Goal: Task Accomplishment & Management: Manage account settings

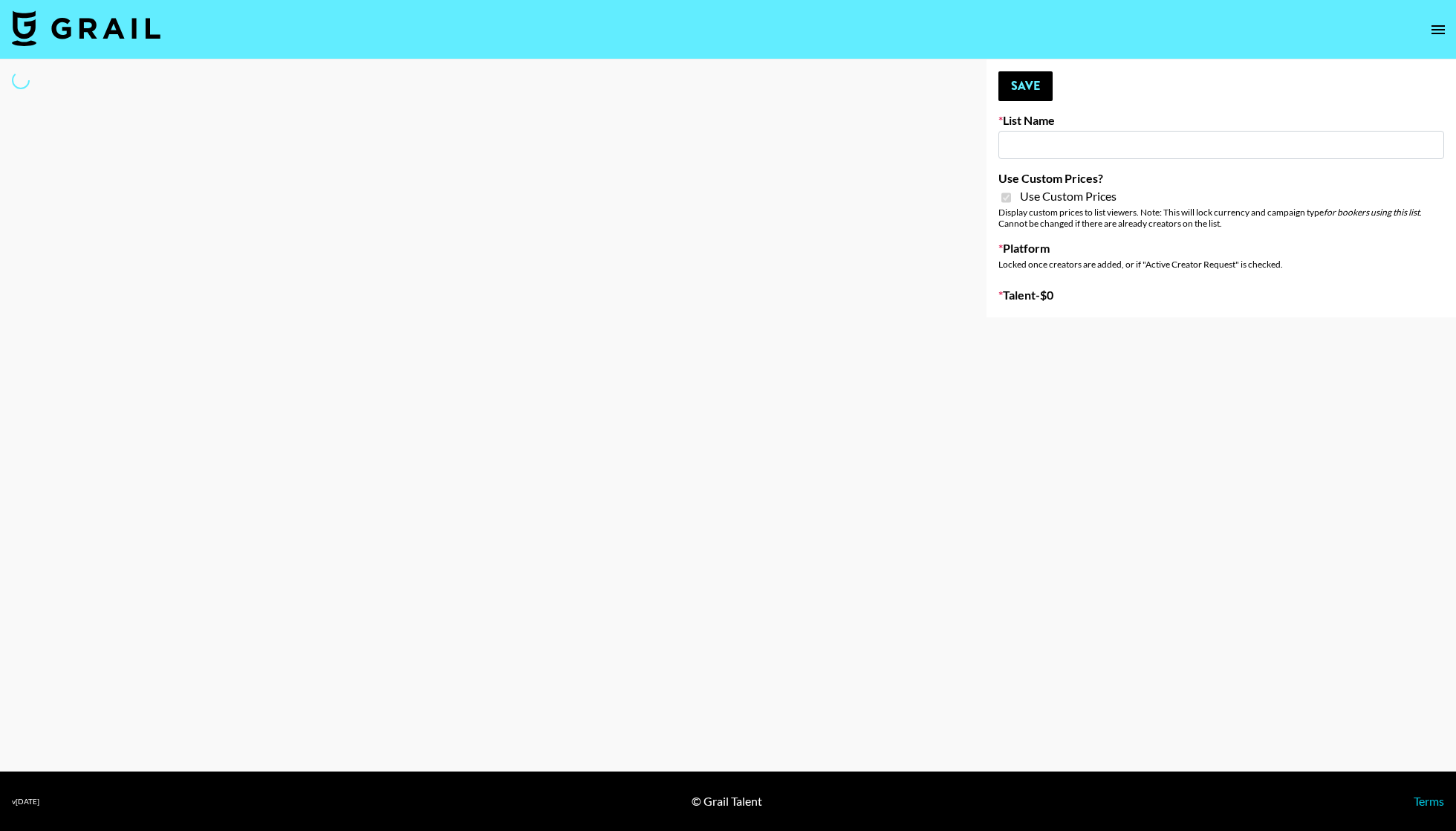
type input "Gensmo (Tiktok)"
checkbox input "true"
select select "Brand"
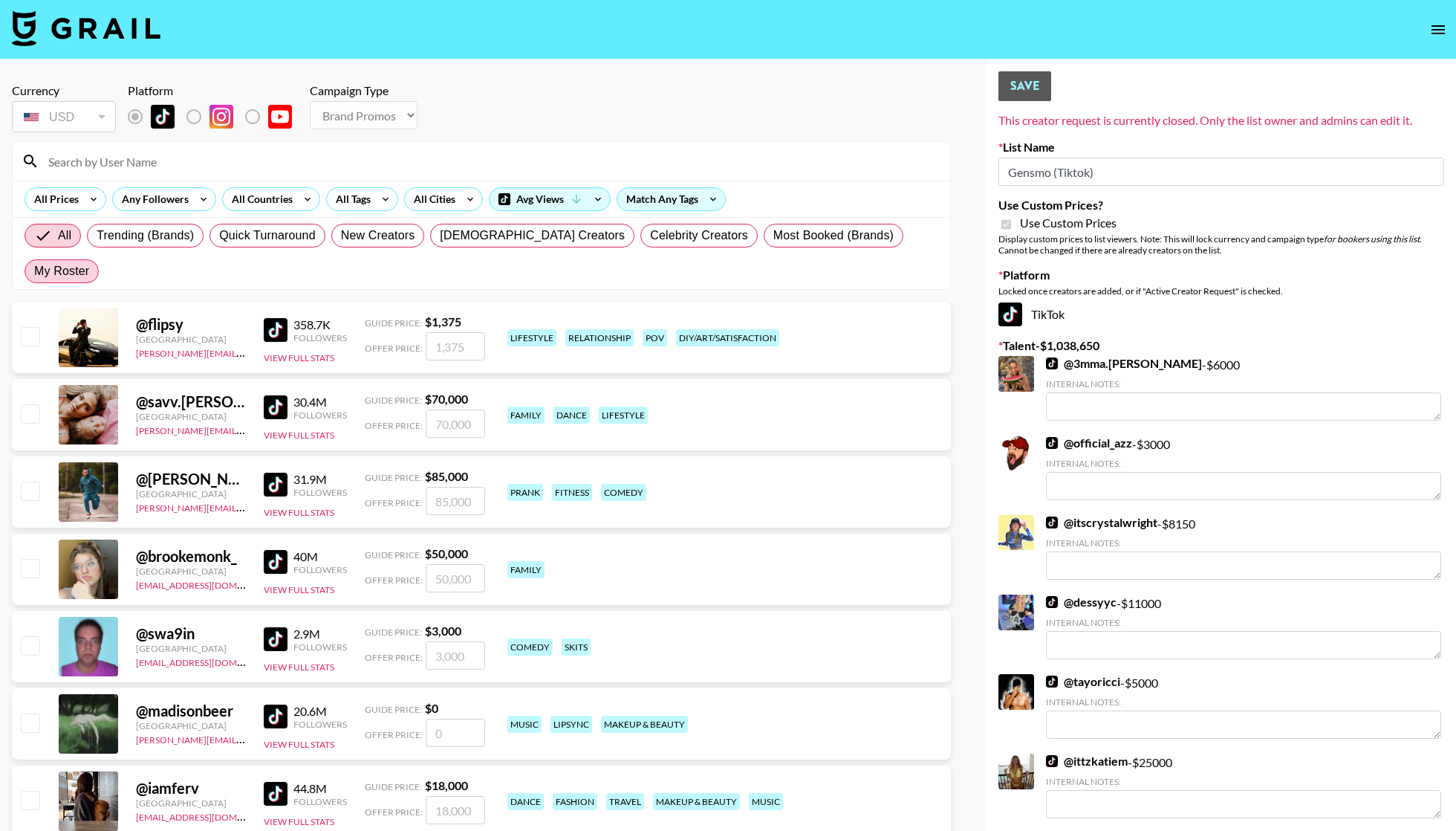
click at [89, 263] on span "My Roster" at bounding box center [61, 271] width 55 height 18
click at [34, 271] on input "My Roster" at bounding box center [34, 271] width 0 height 0
radio input "true"
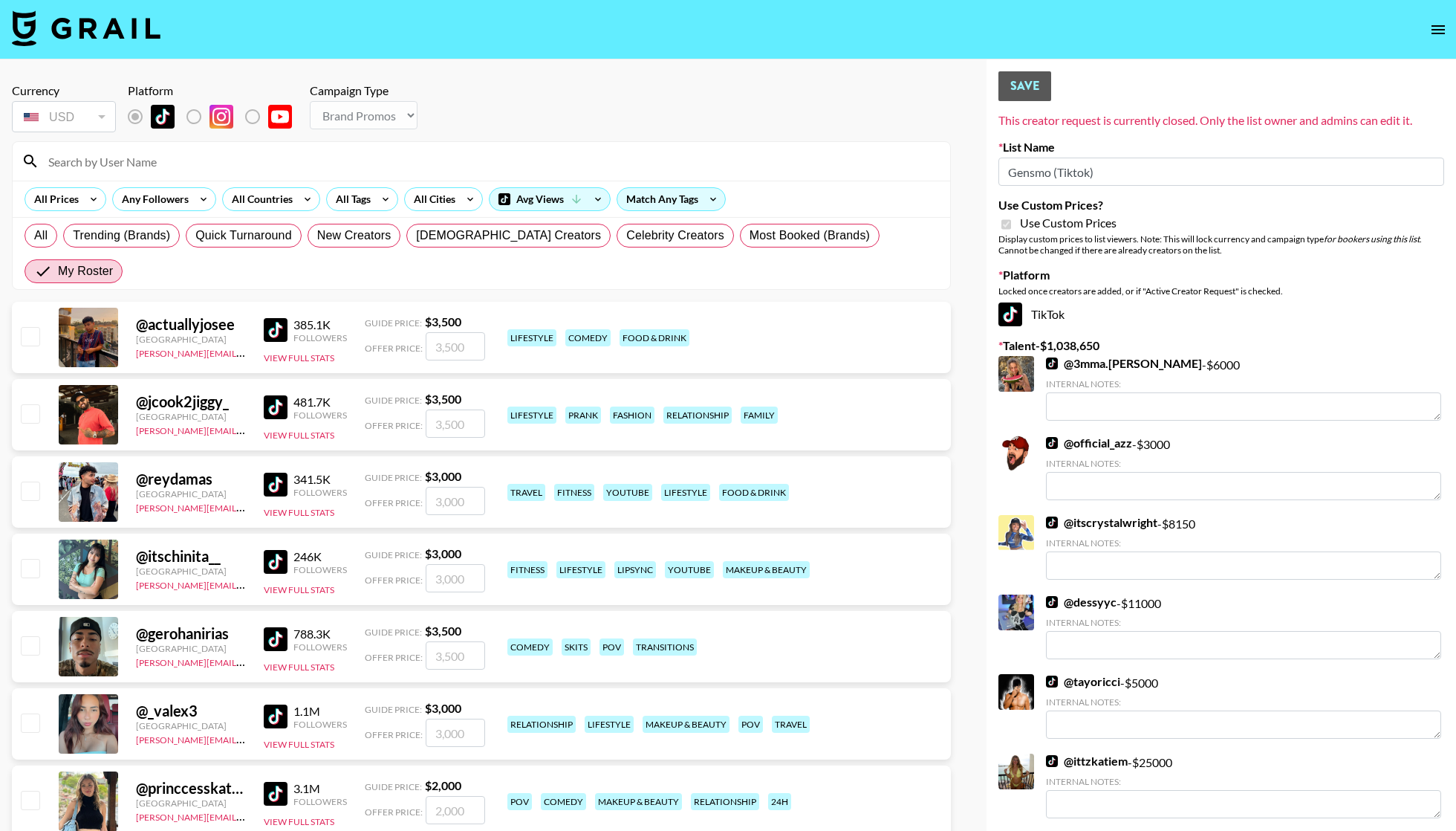
click at [28, 327] on input "checkbox" at bounding box center [29, 335] width 18 height 18
checkbox input "true"
type input "3500"
click at [25, 404] on input "checkbox" at bounding box center [29, 413] width 18 height 18
checkbox input "true"
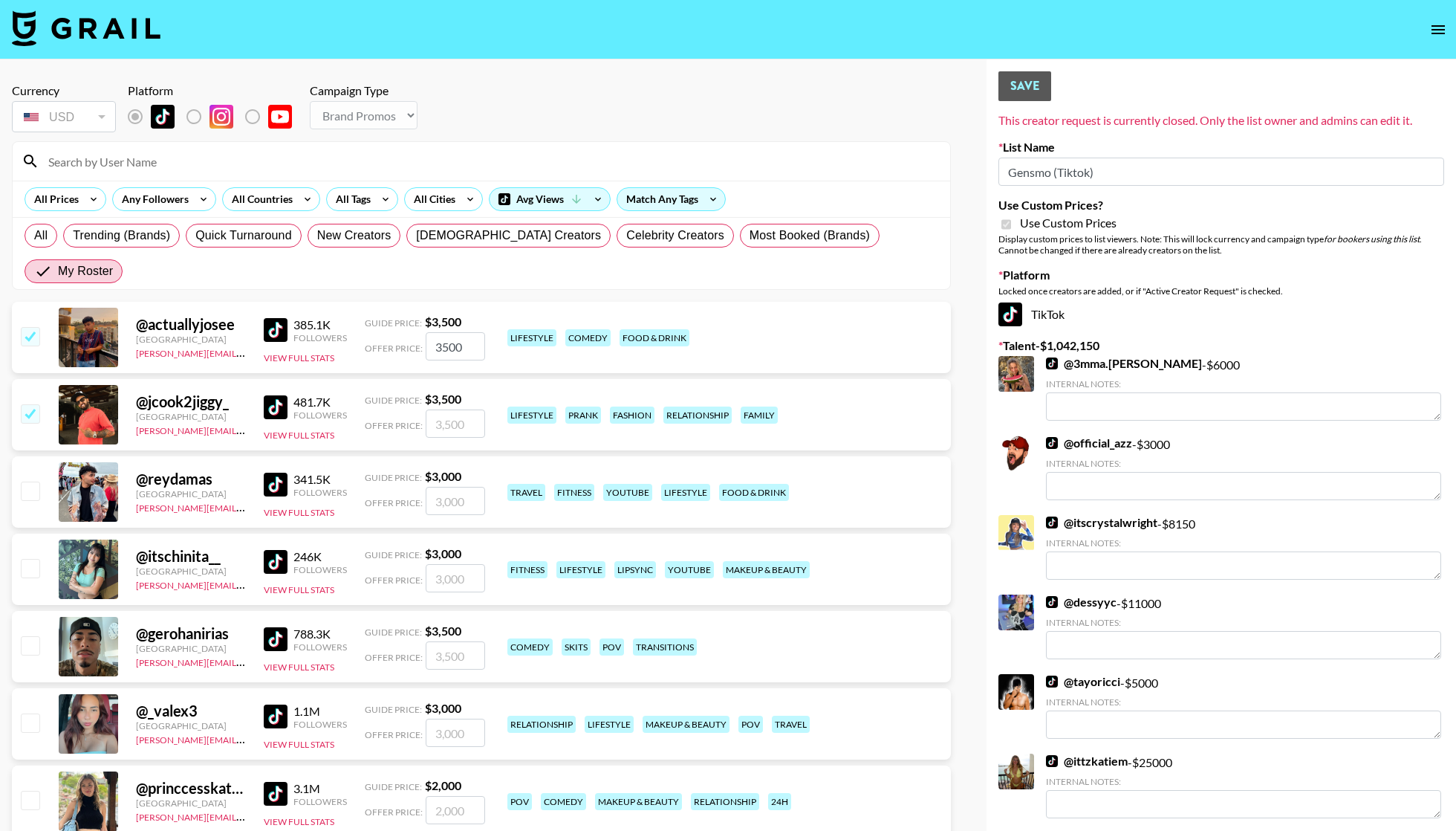
type input "3500"
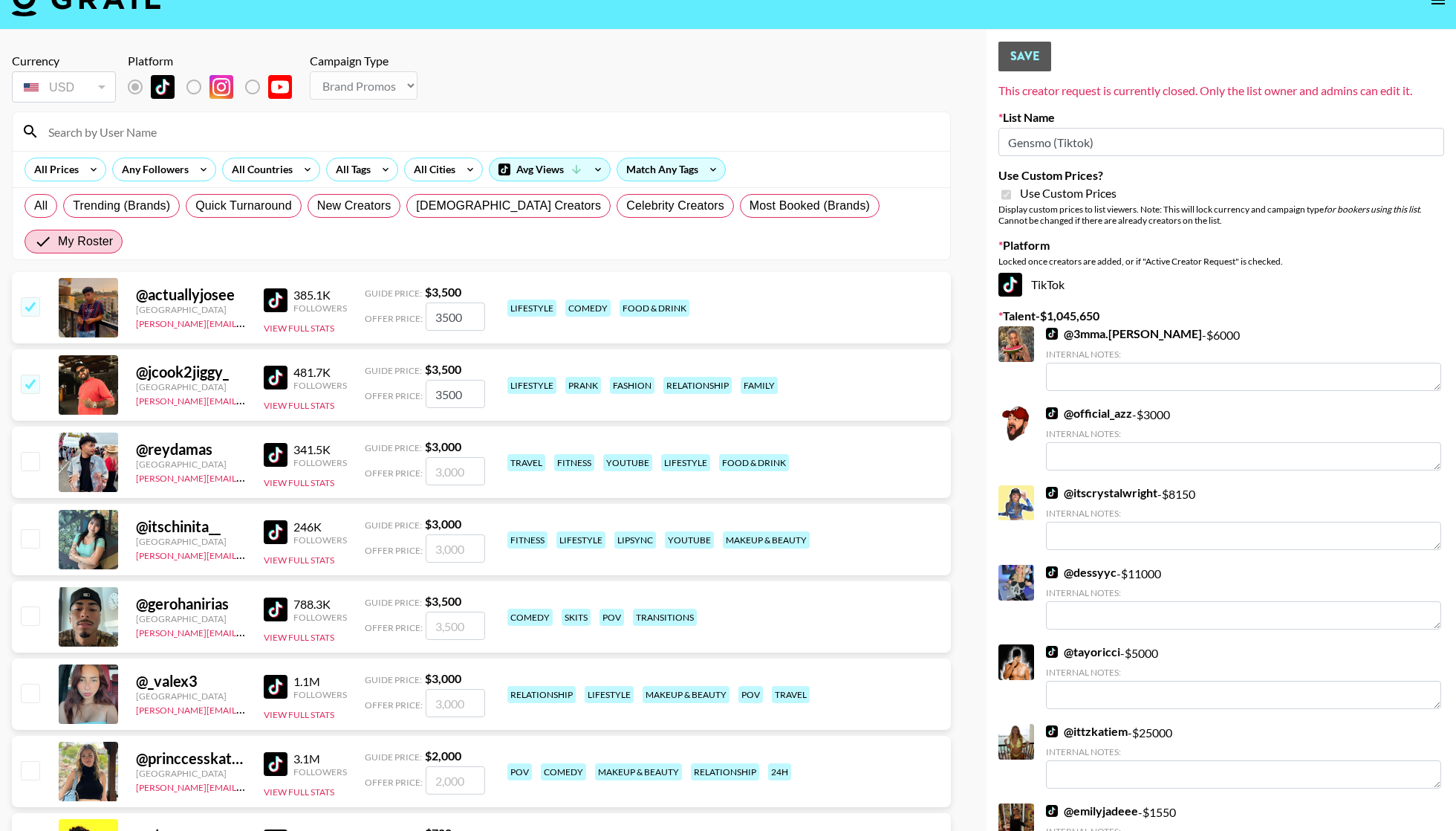
click at [37, 451] on input "checkbox" at bounding box center [29, 460] width 18 height 18
checkbox input "true"
type input "3000"
click at [33, 529] on input "checkbox" at bounding box center [29, 537] width 18 height 18
checkbox input "true"
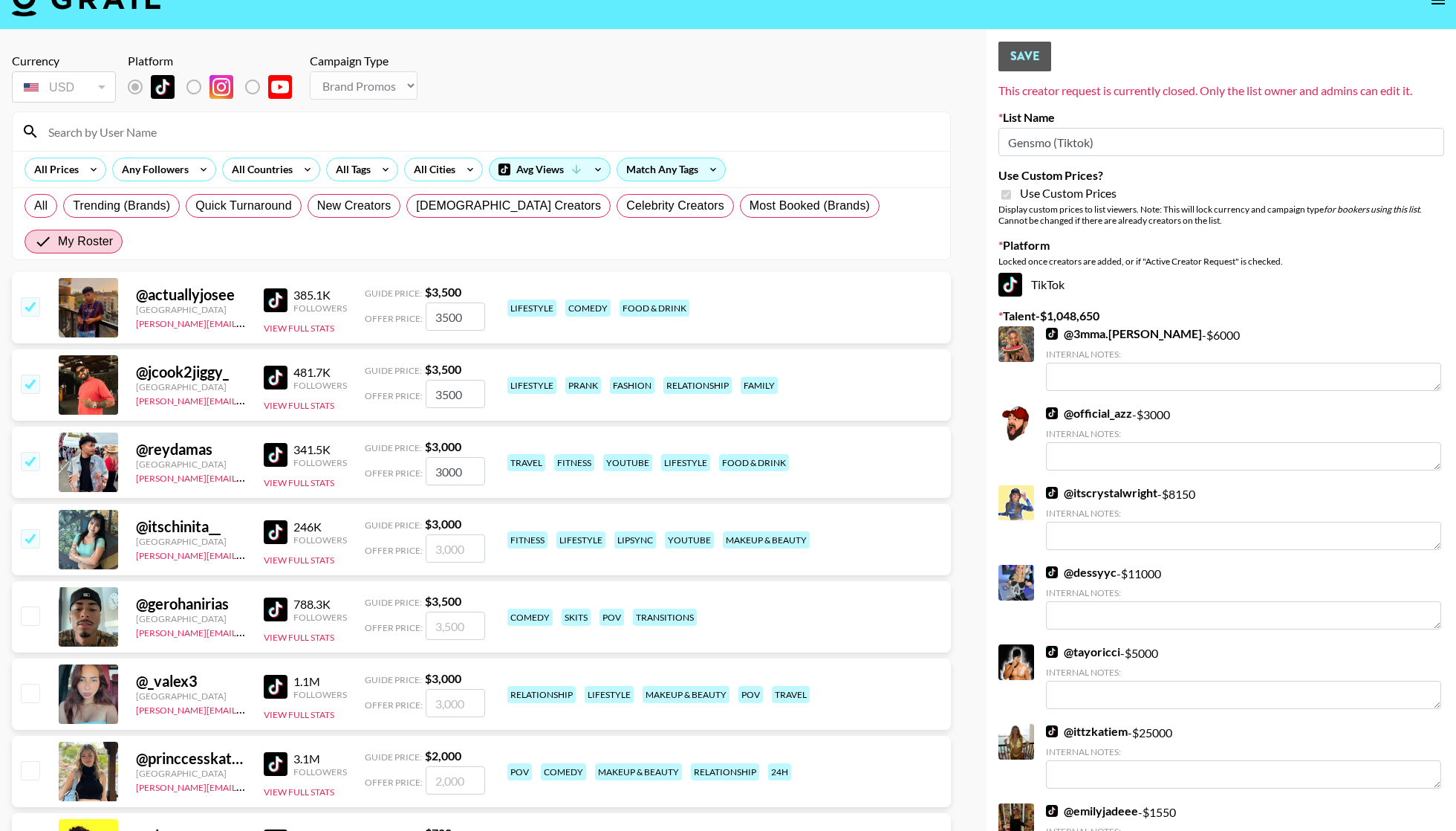
type input "3000"
click at [31, 581] on div "@ gerohanirias United States benny.guerrero@grail-talent.com 788.3K Followers V…" at bounding box center [482, 617] width 940 height 72
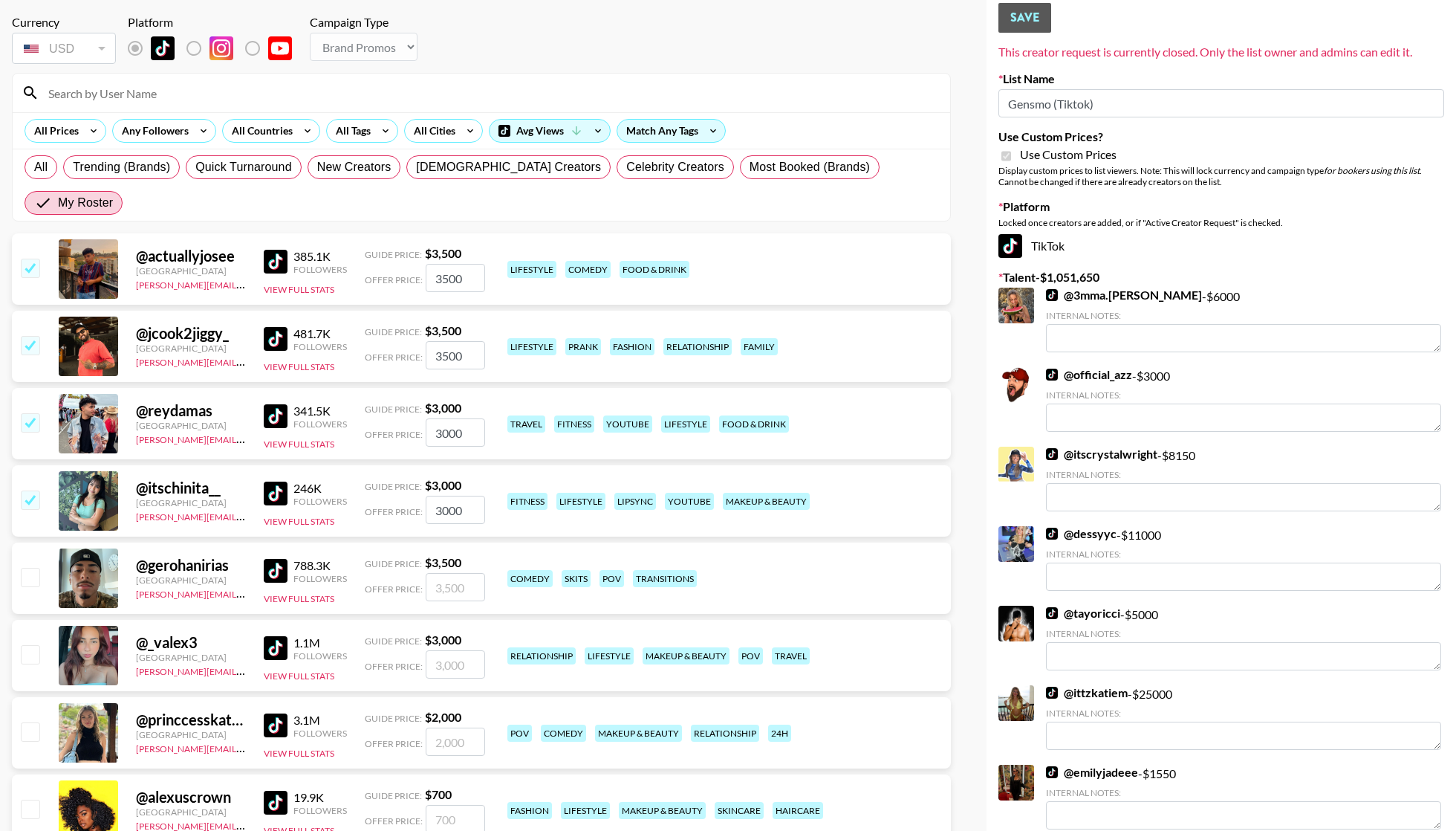
scroll to position [76, 0]
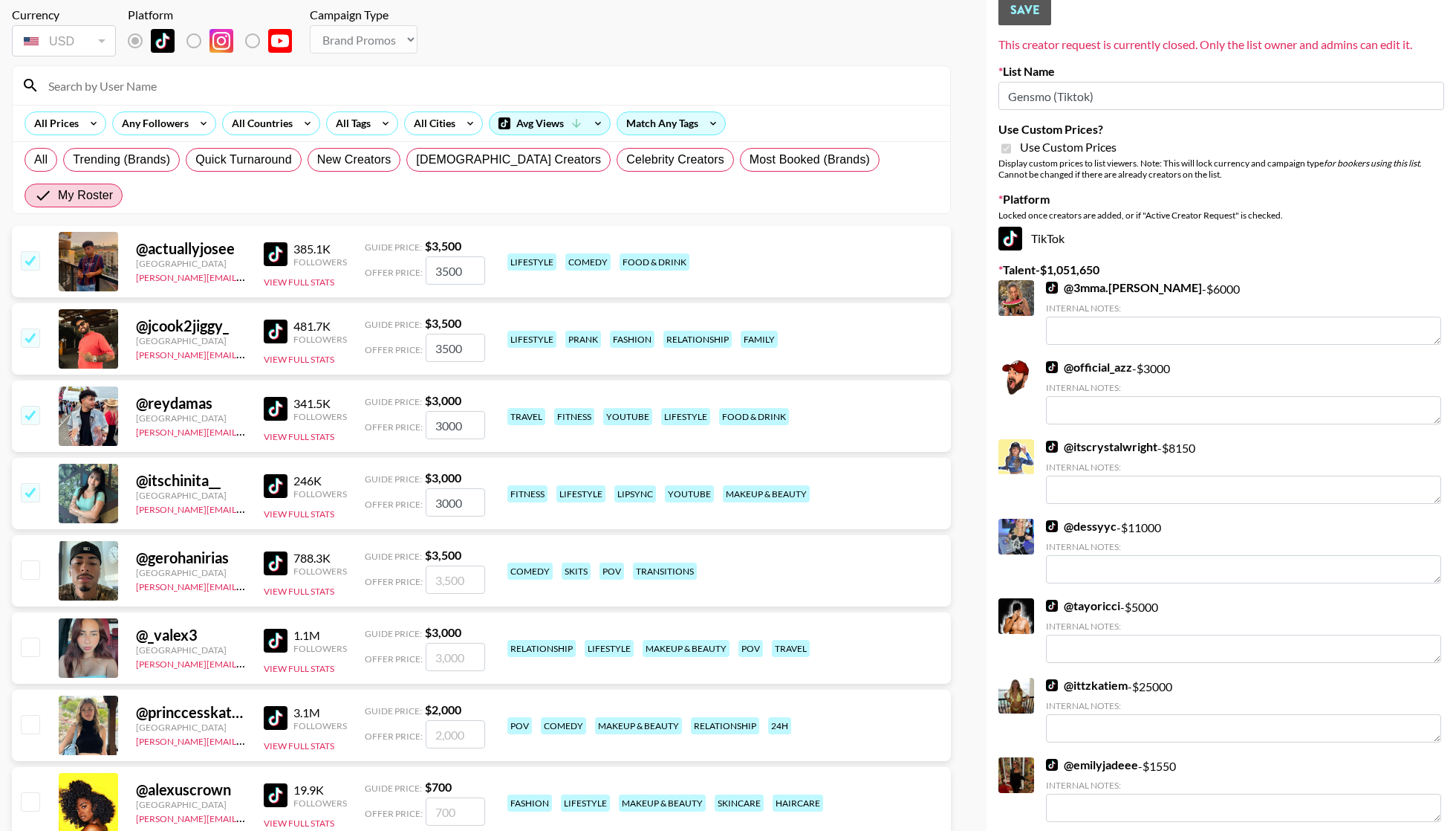
click at [30, 560] on input "checkbox" at bounding box center [29, 568] width 18 height 18
checkbox input "true"
type input "3500"
click at [25, 636] on div at bounding box center [29, 648] width 23 height 25
click at [25, 637] on input "checkbox" at bounding box center [29, 646] width 18 height 18
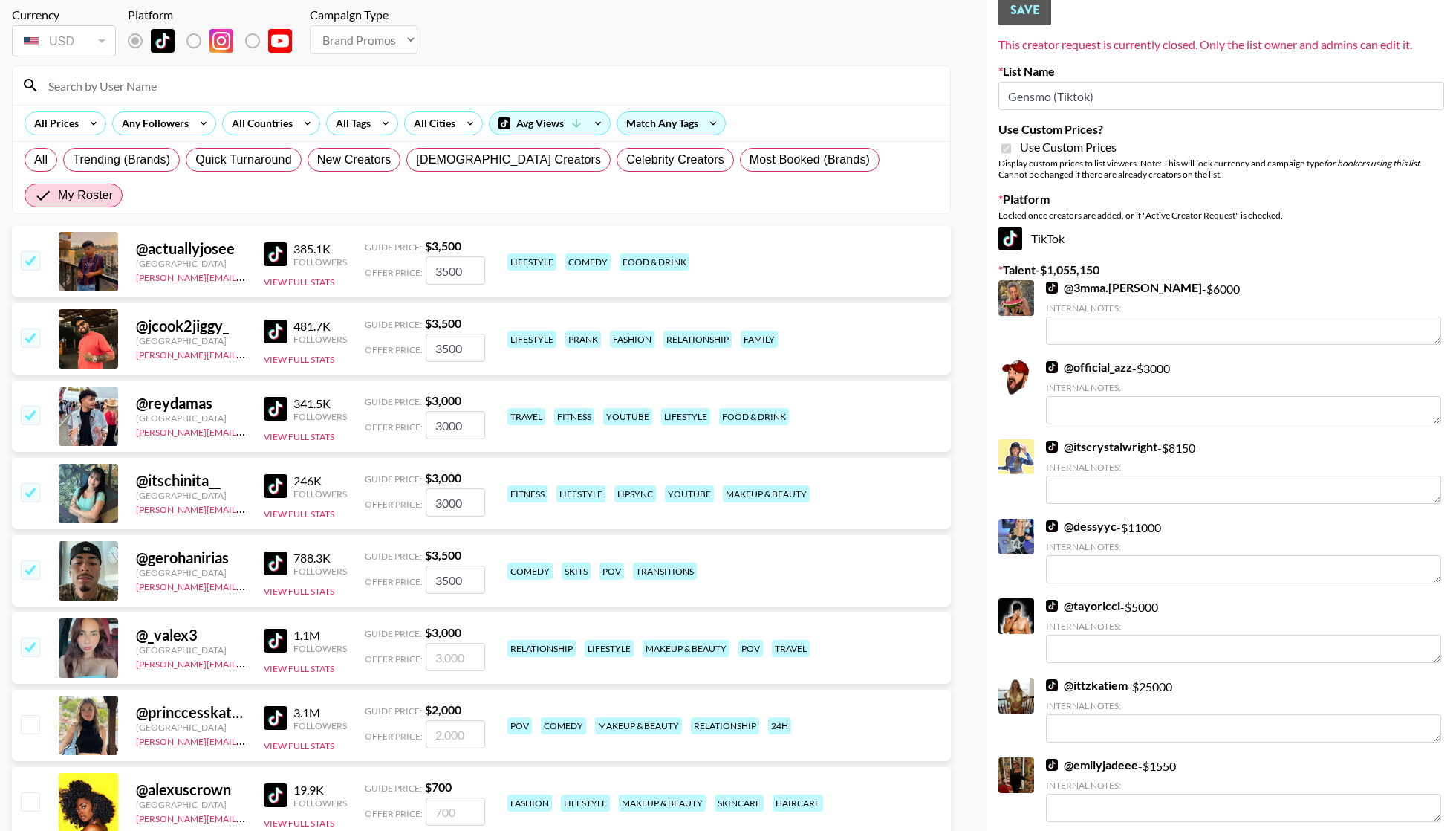
checkbox input "true"
type input "3000"
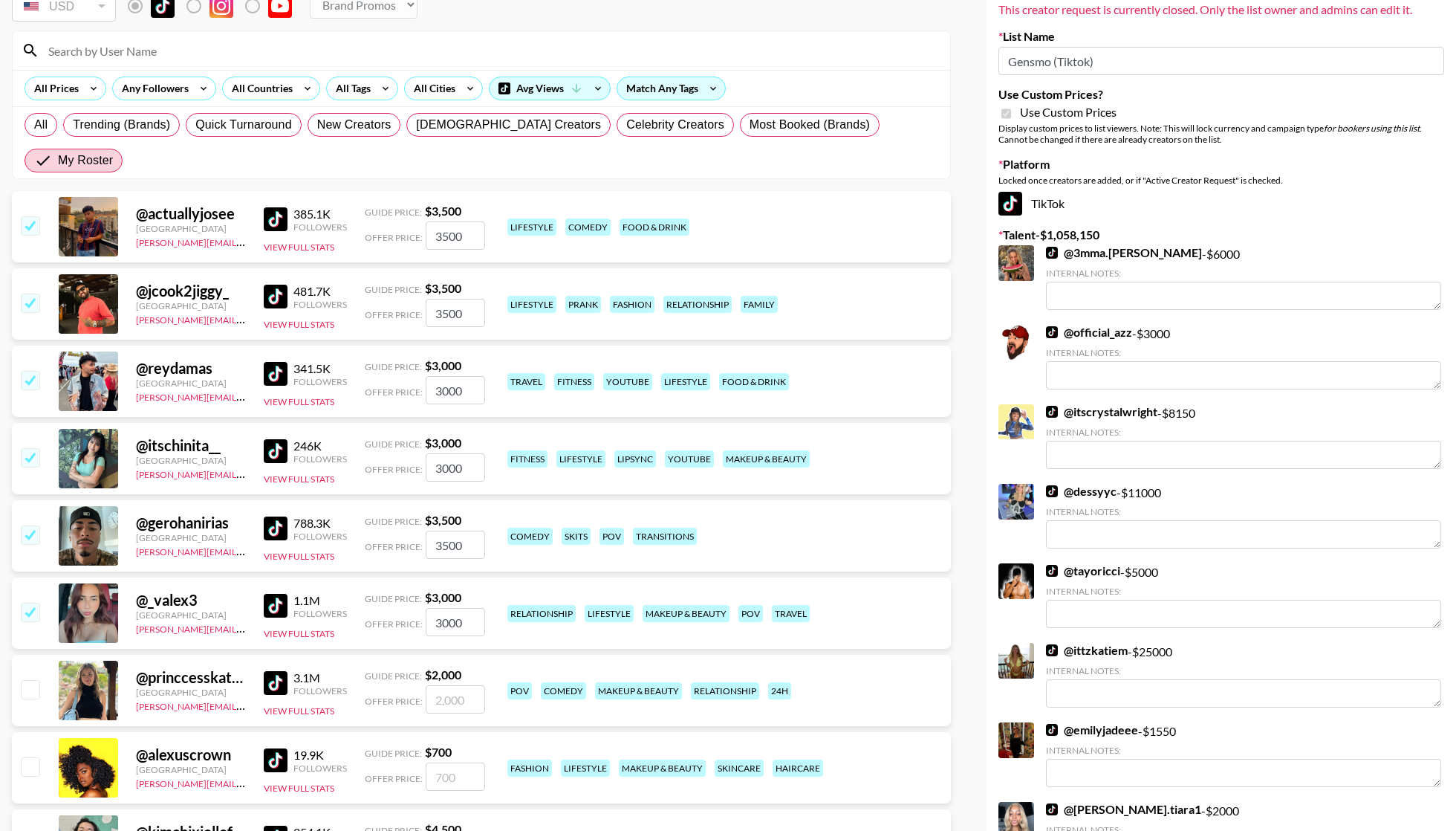
scroll to position [120, 0]
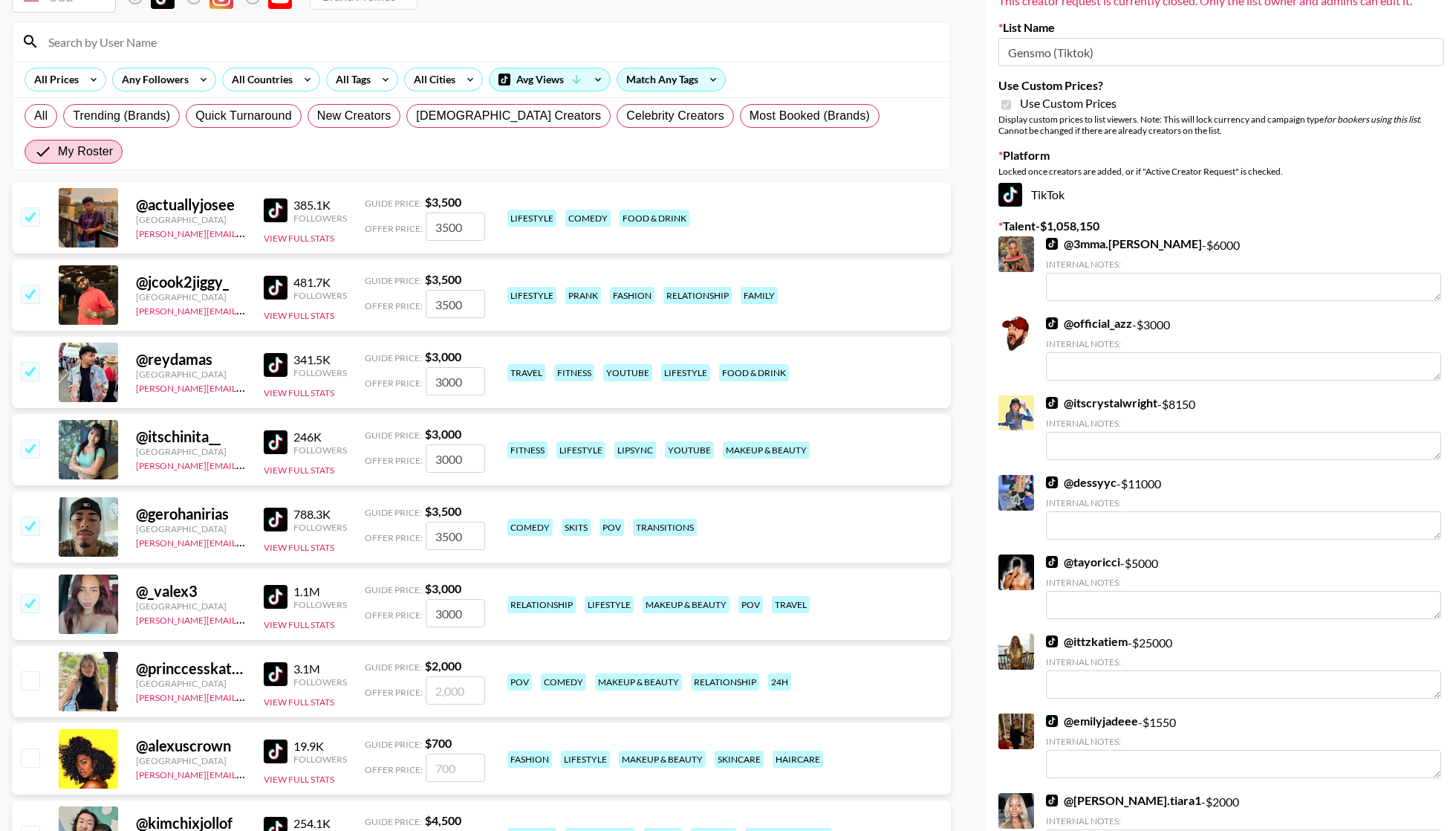
click at [23, 594] on input "checkbox" at bounding box center [29, 602] width 18 height 18
checkbox input "false"
click at [24, 671] on input "checkbox" at bounding box center [29, 680] width 18 height 18
checkbox input "true"
type input "2000"
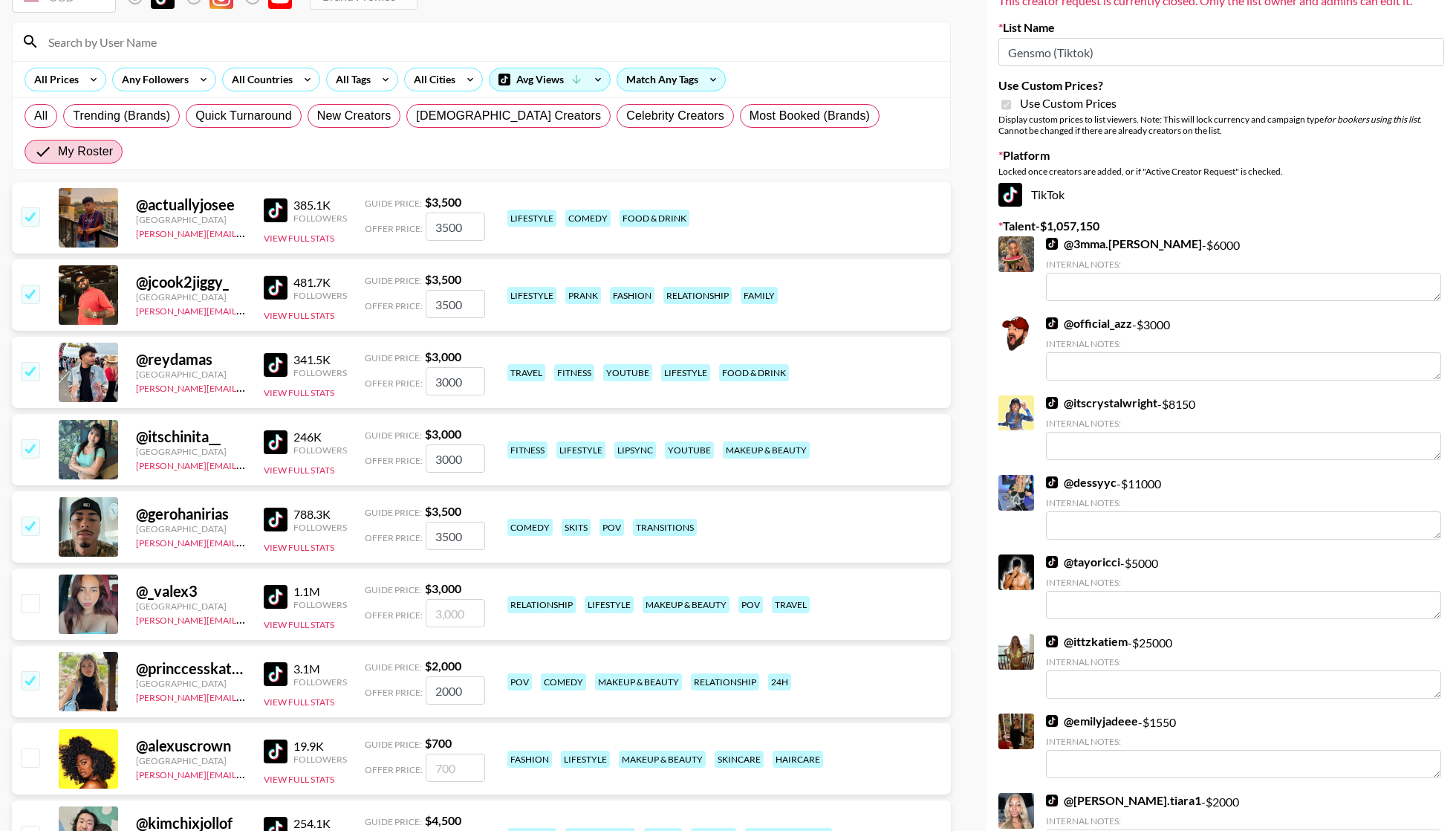
click at [34, 594] on input "checkbox" at bounding box center [29, 602] width 18 height 18
checkbox input "true"
type input "3000"
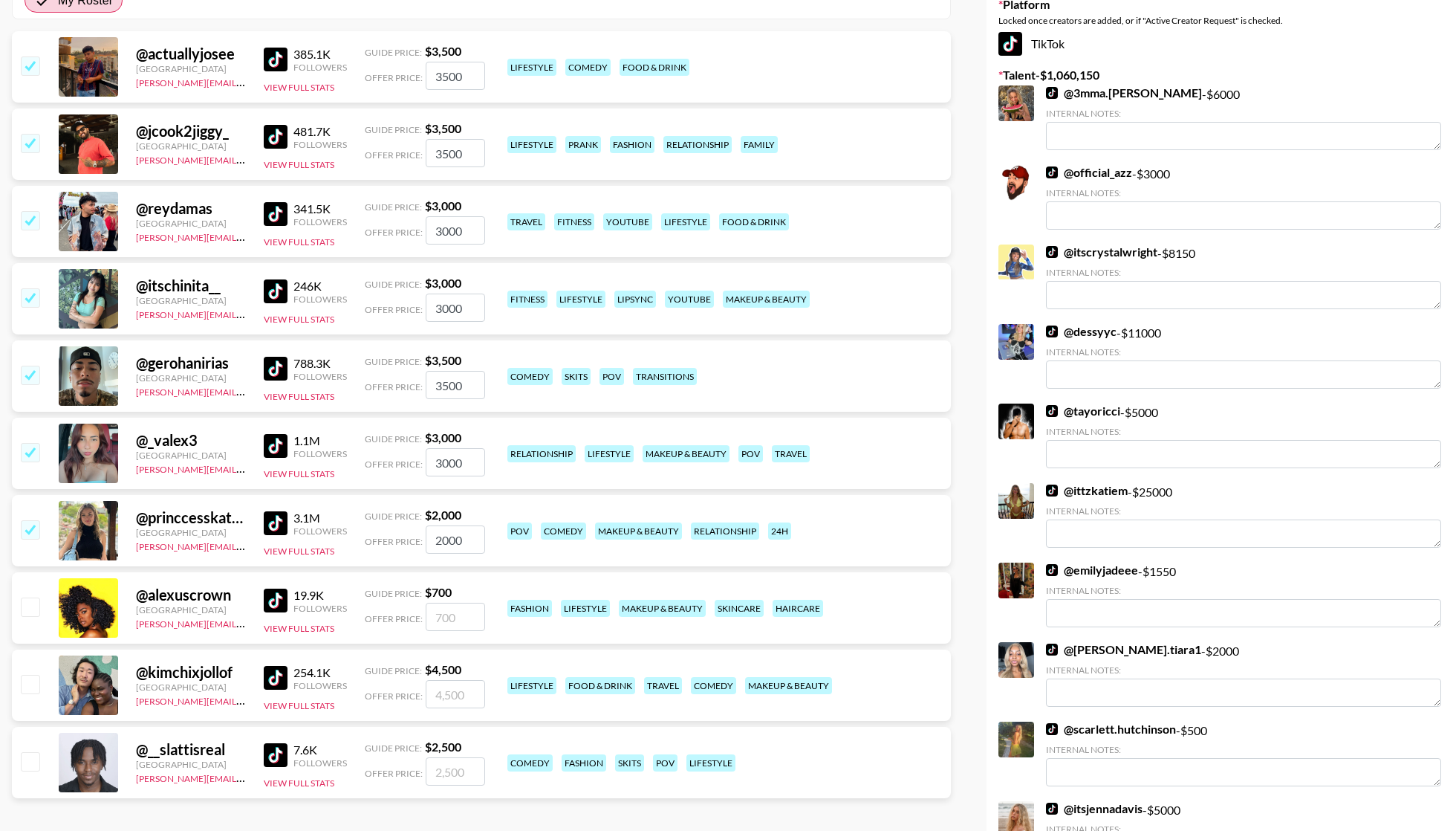
scroll to position [266, 0]
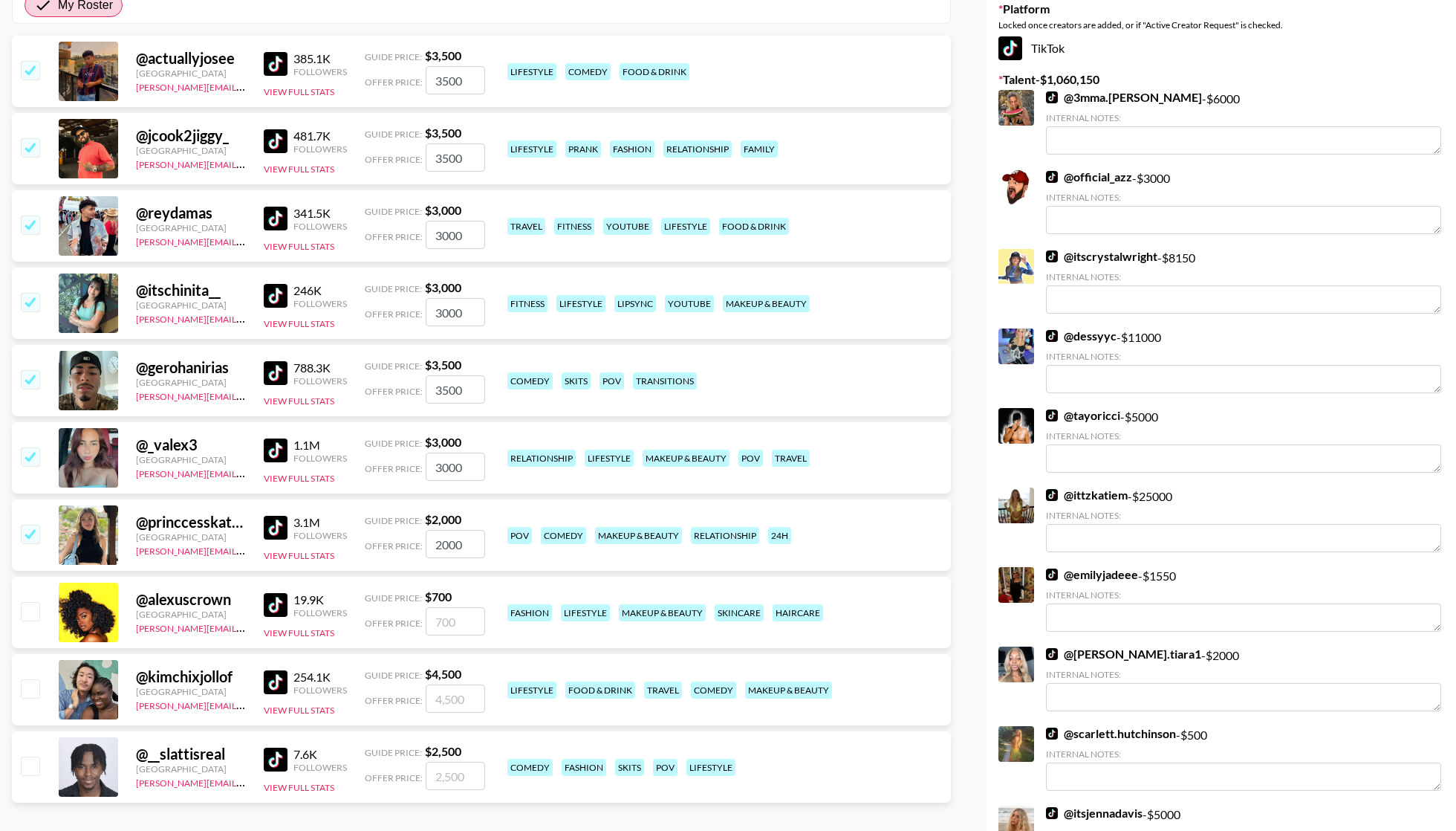
click at [23, 679] on input "checkbox" at bounding box center [29, 687] width 18 height 18
checkbox input "true"
type input "4500"
click at [26, 756] on input "checkbox" at bounding box center [29, 765] width 18 height 18
checkbox input "true"
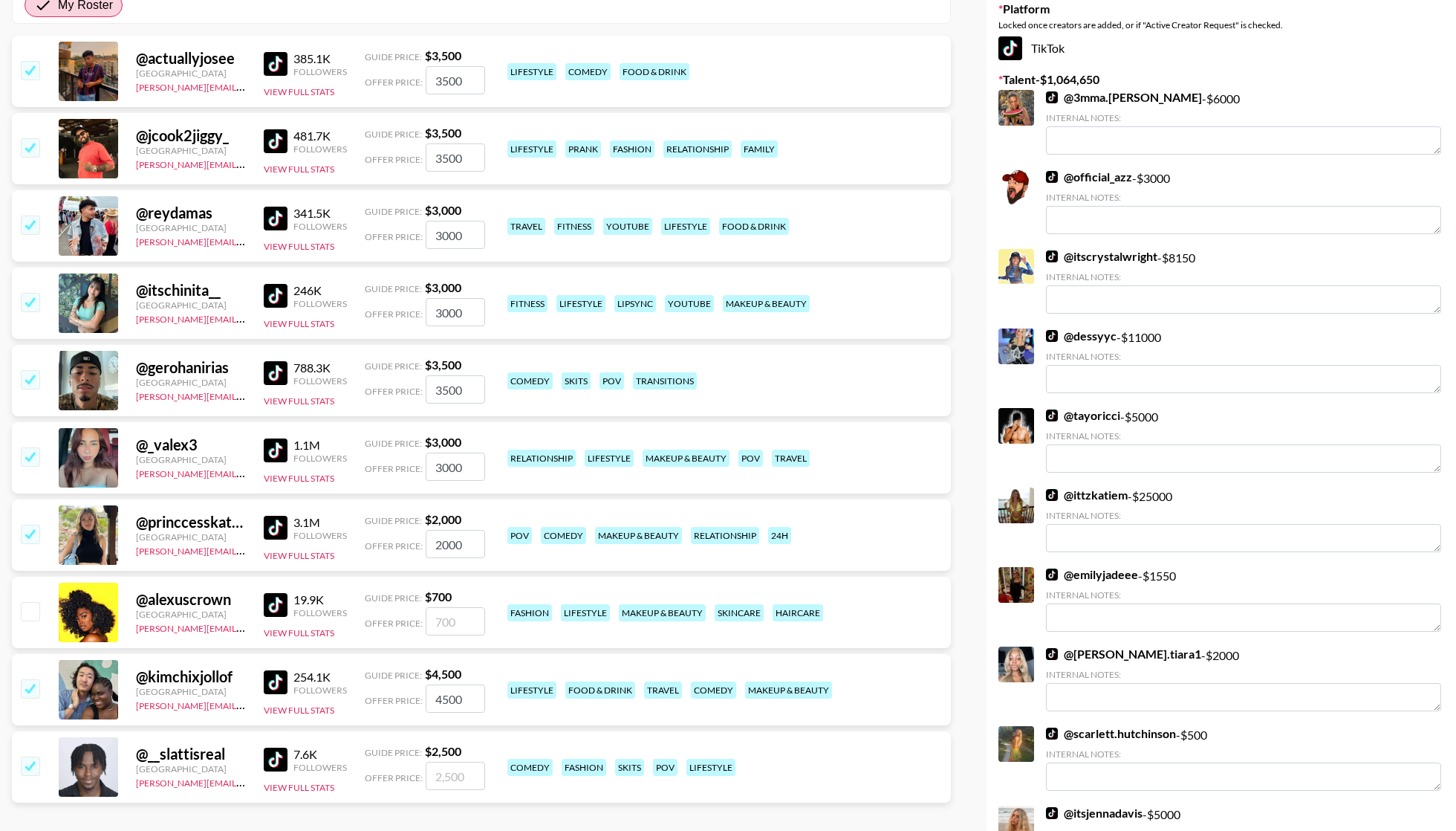
type input "2500"
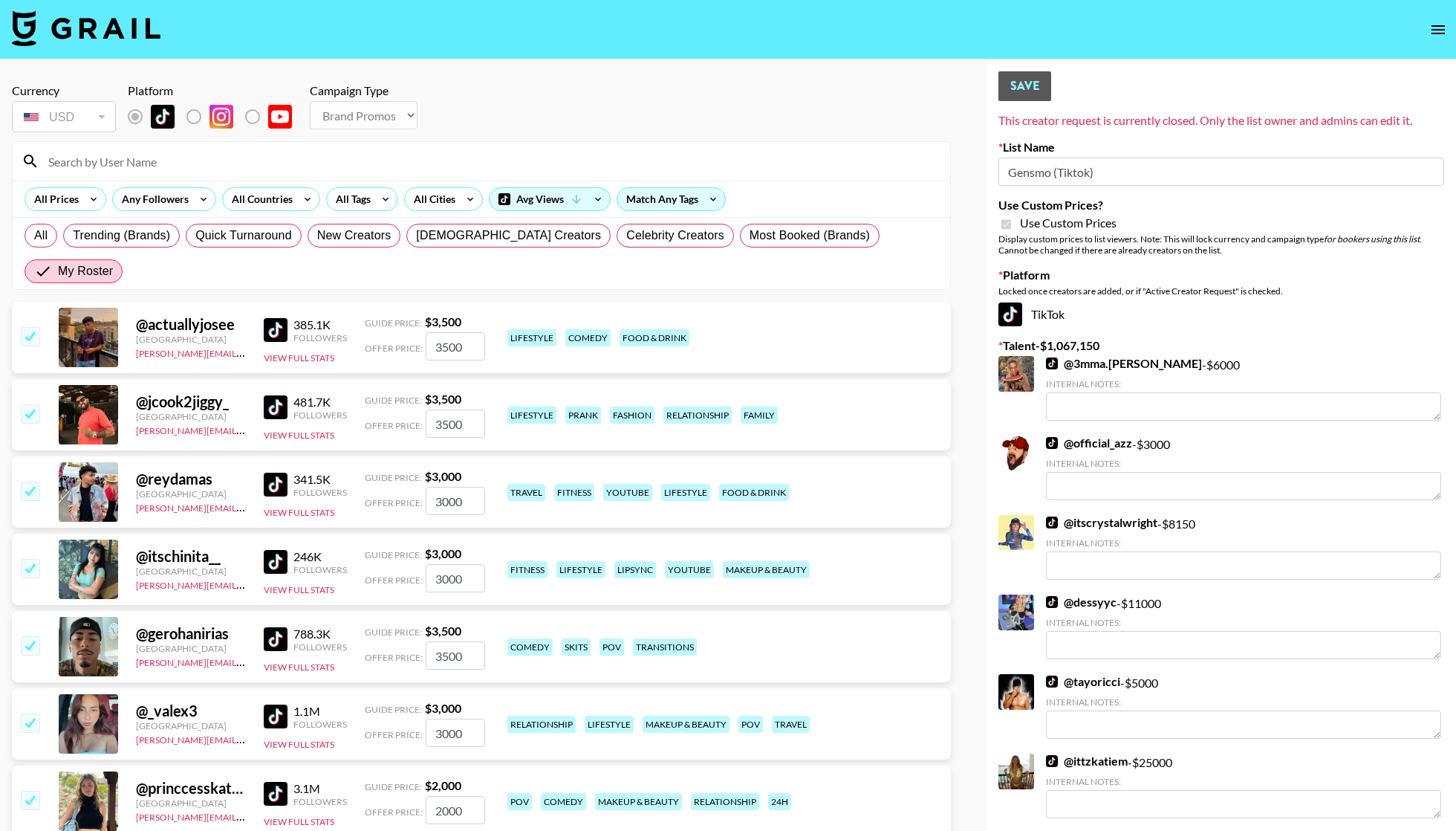
scroll to position [0, 0]
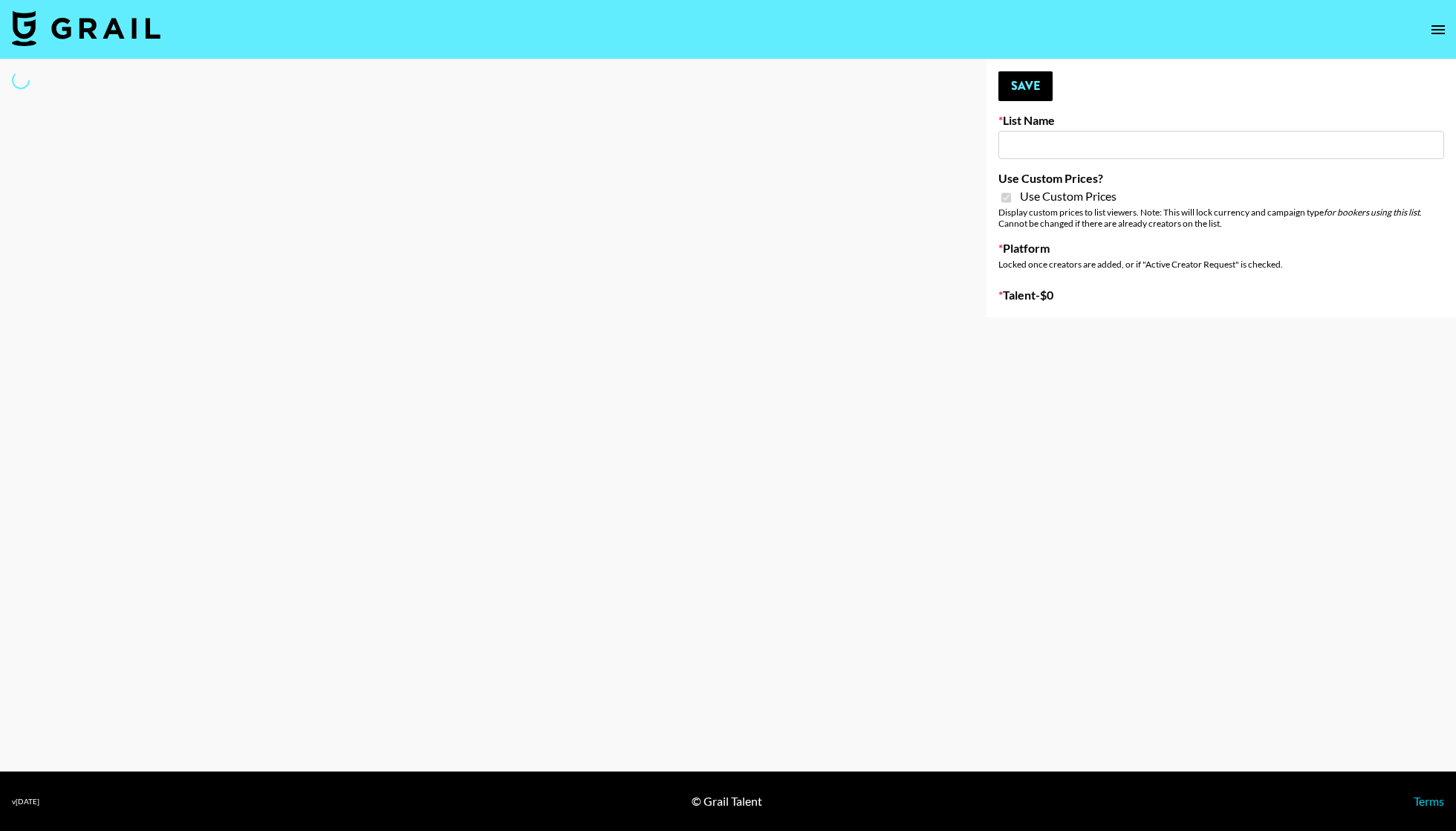
select select "Brand"
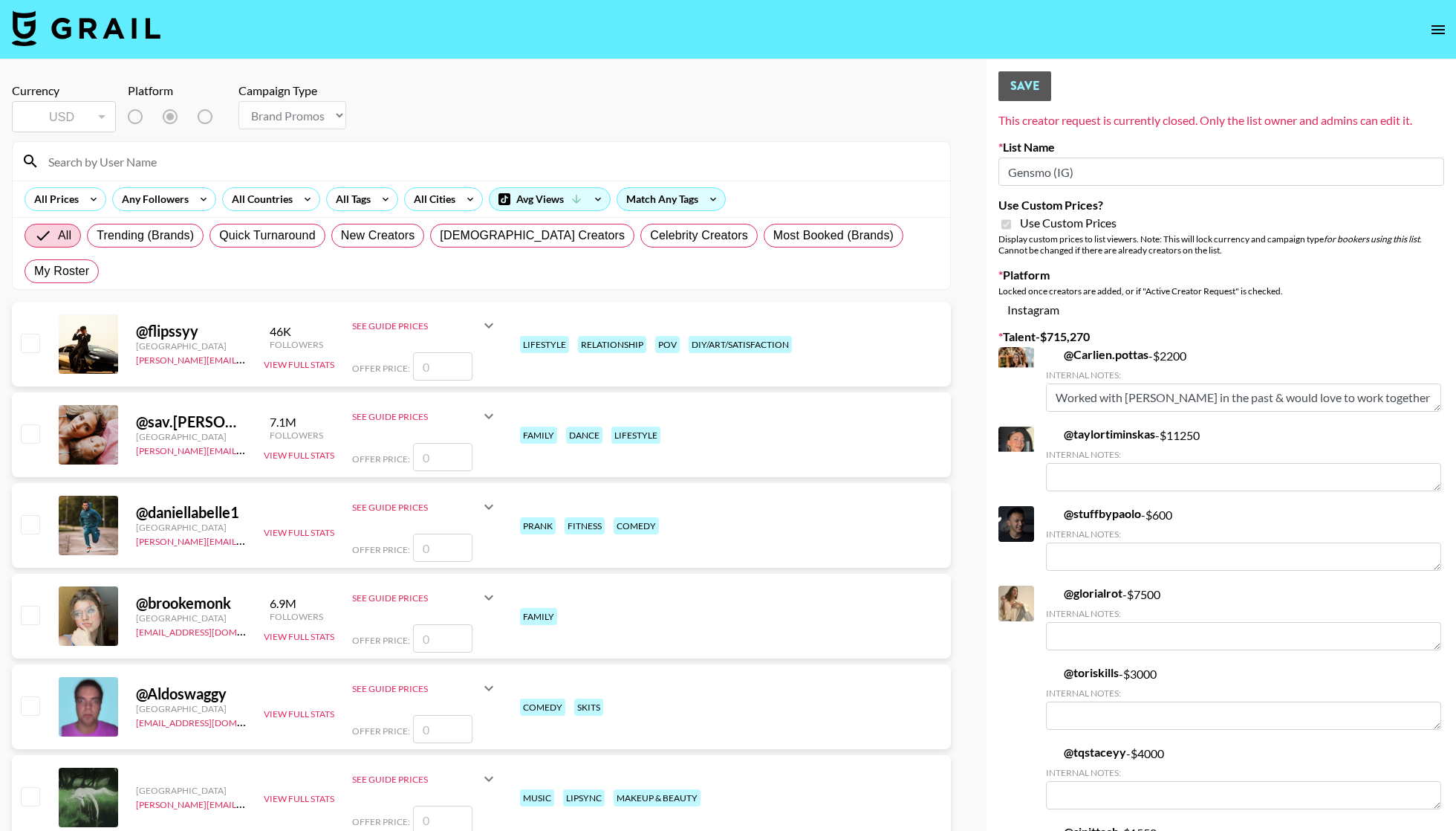
type input "Gensmo (IG)"
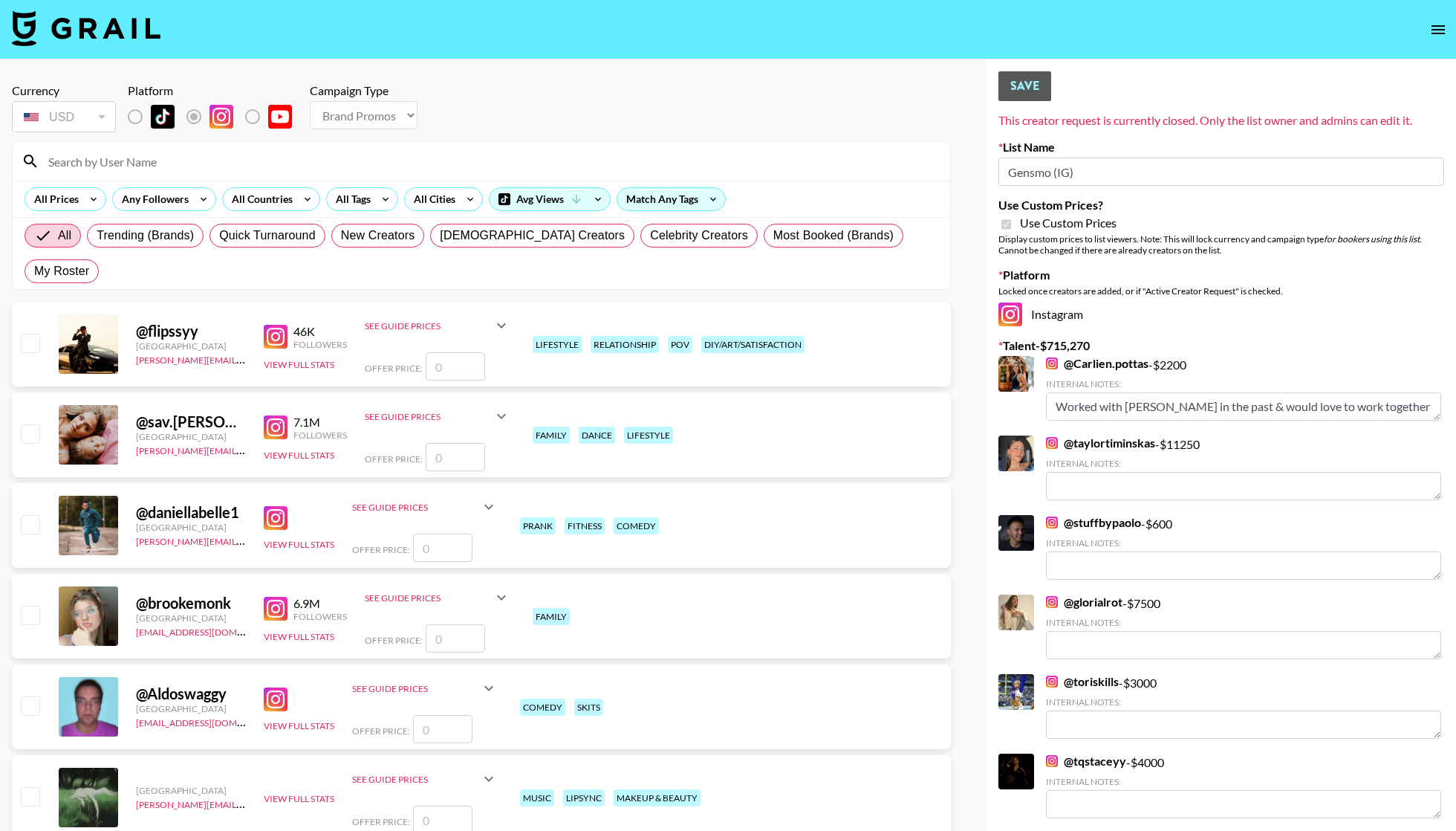
checkbox input "true"
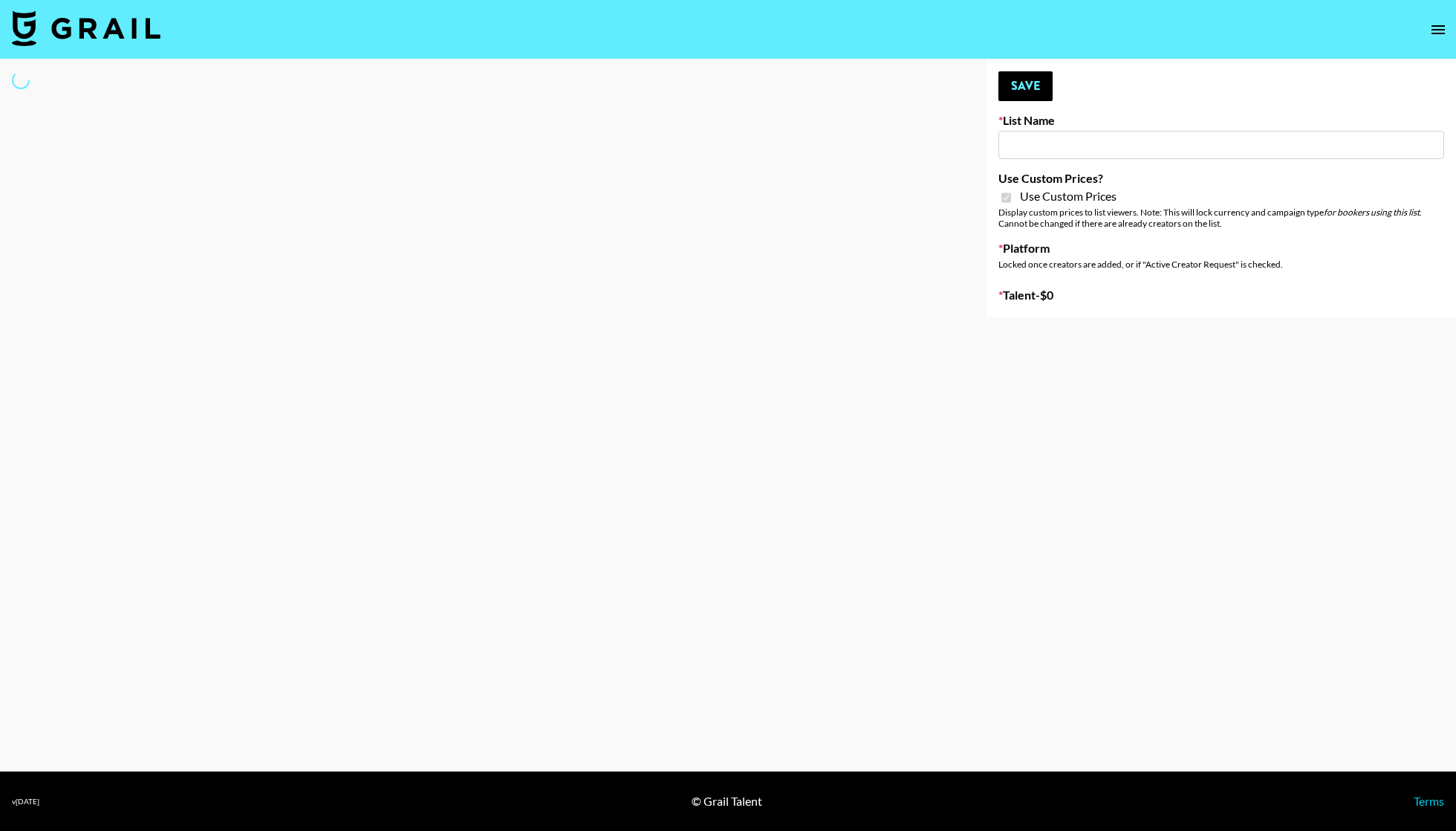
type input "FaceApp"
checkbox input "true"
select select "Brand"
